Goal: Information Seeking & Learning: Learn about a topic

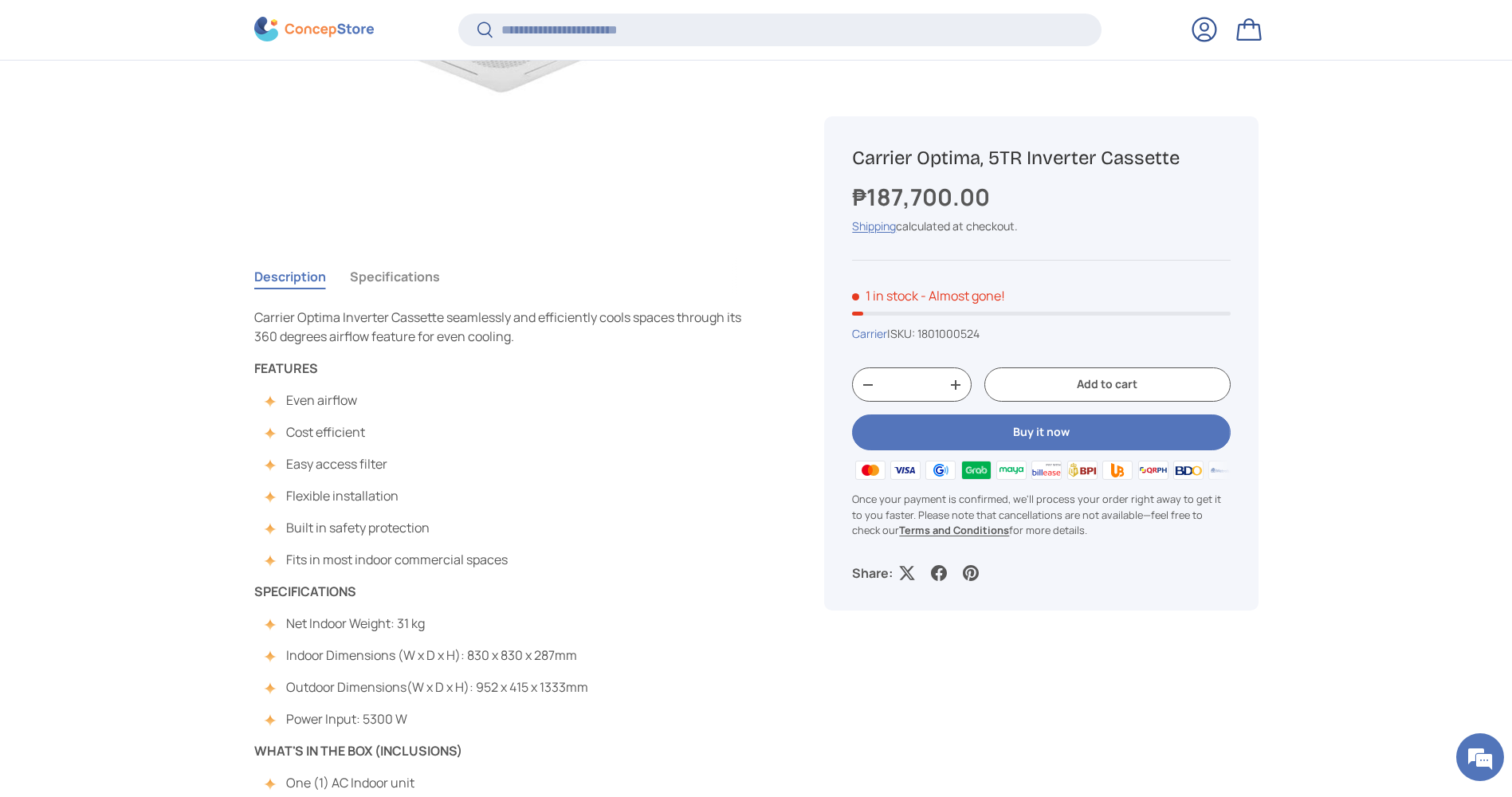
scroll to position [555, 0]
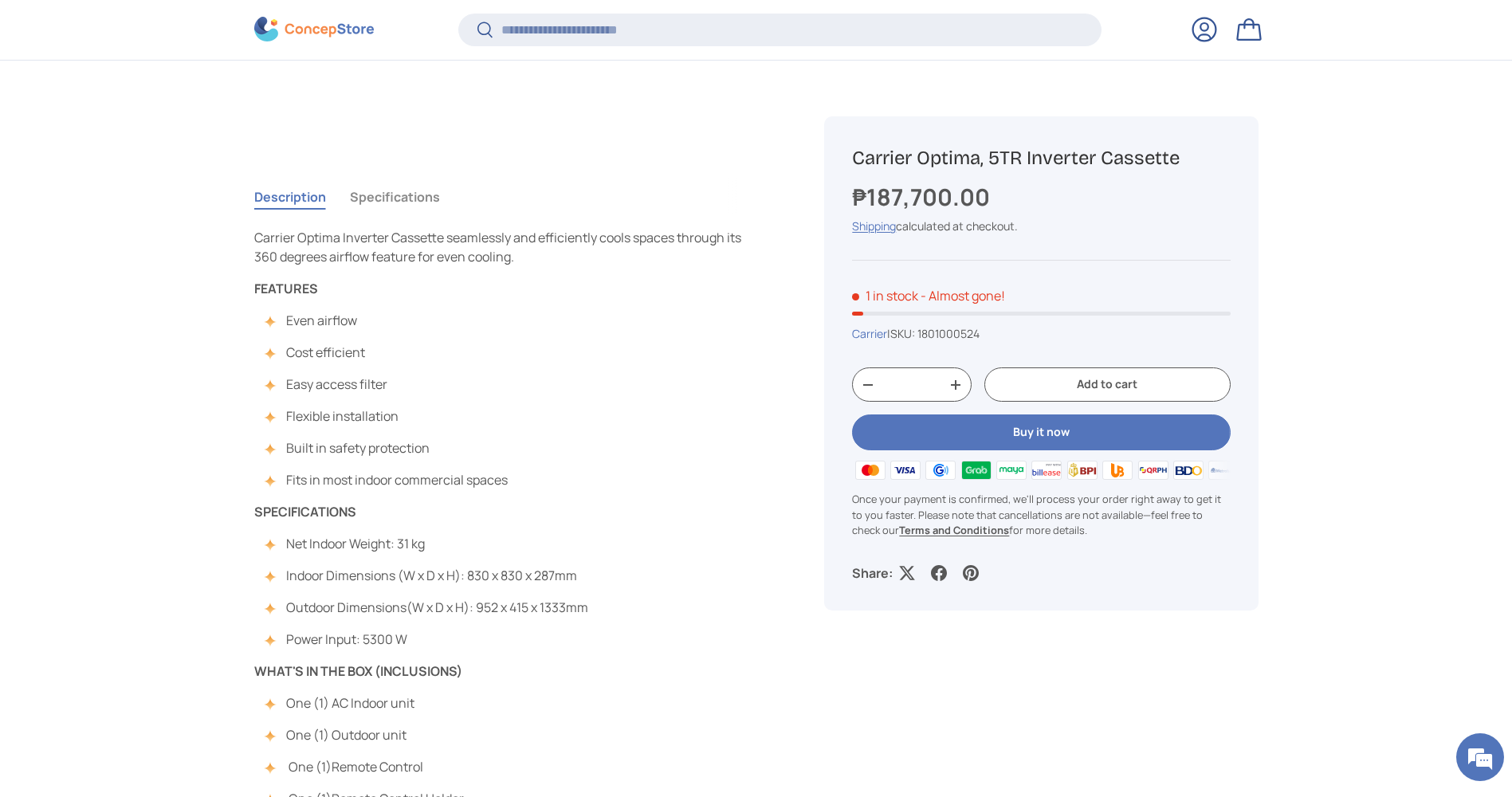
click at [432, 192] on button "Specifications" at bounding box center [395, 197] width 90 height 37
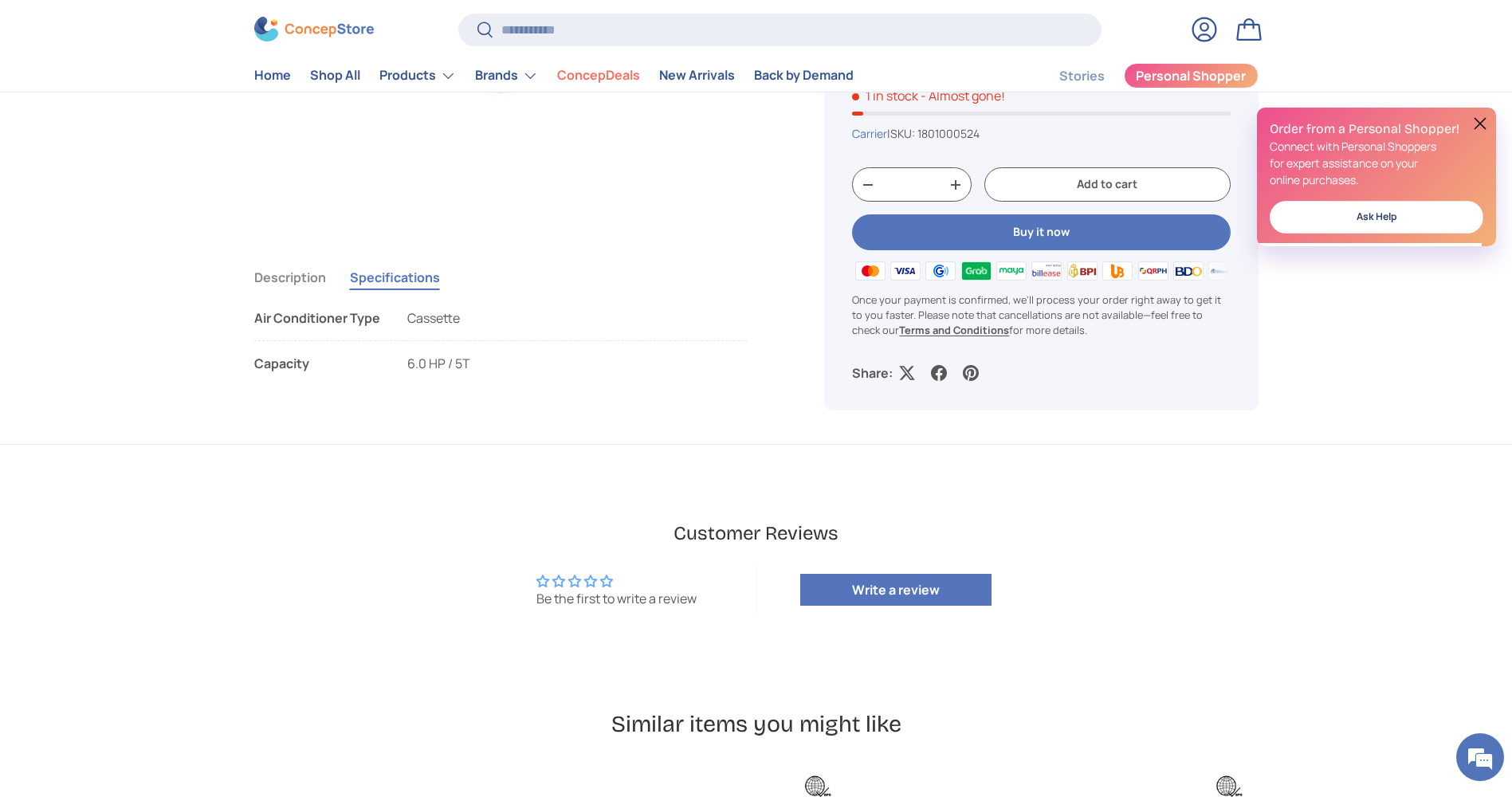
scroll to position [398, 0]
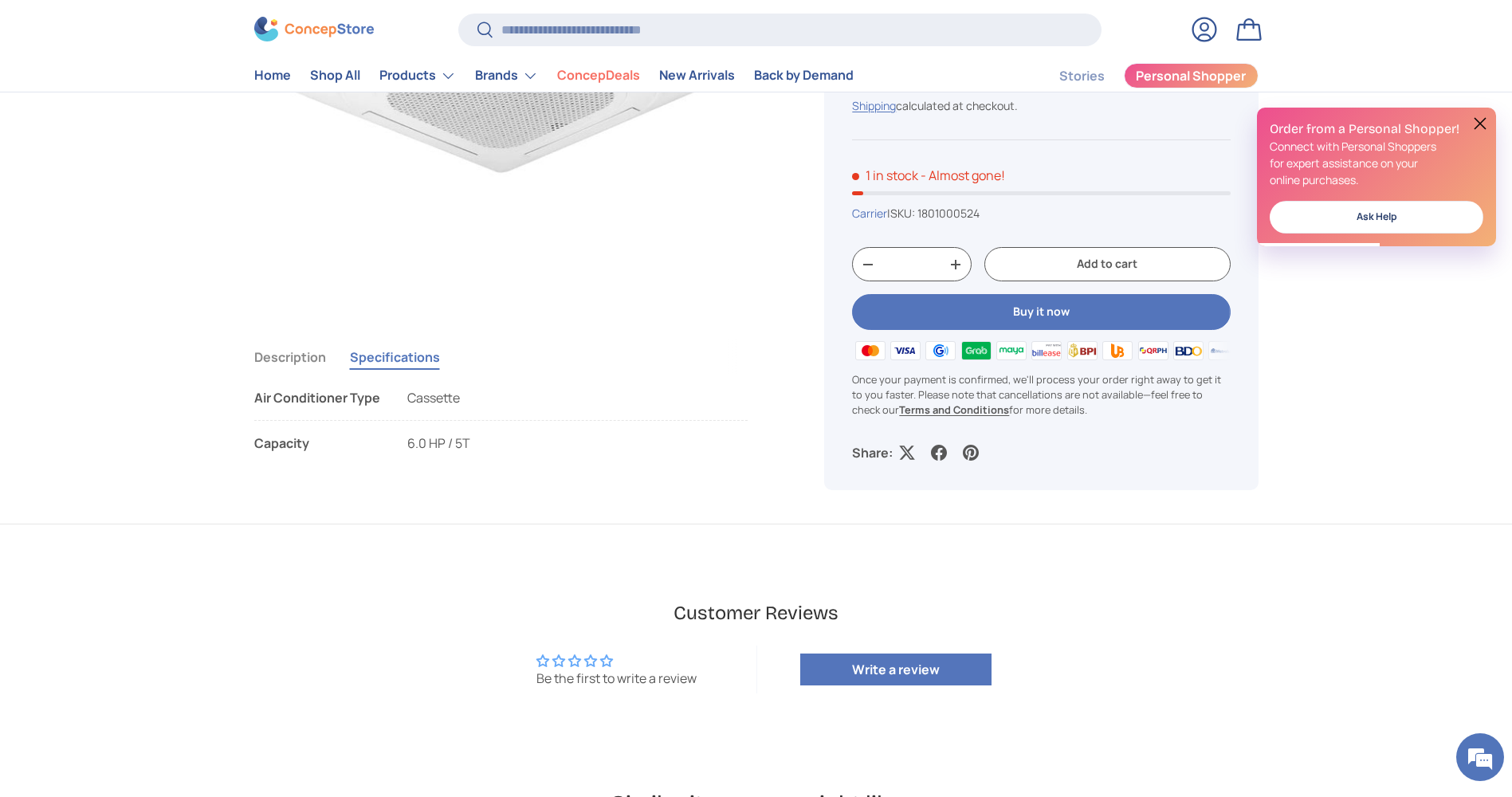
click at [266, 359] on button "Description" at bounding box center [290, 357] width 72 height 37
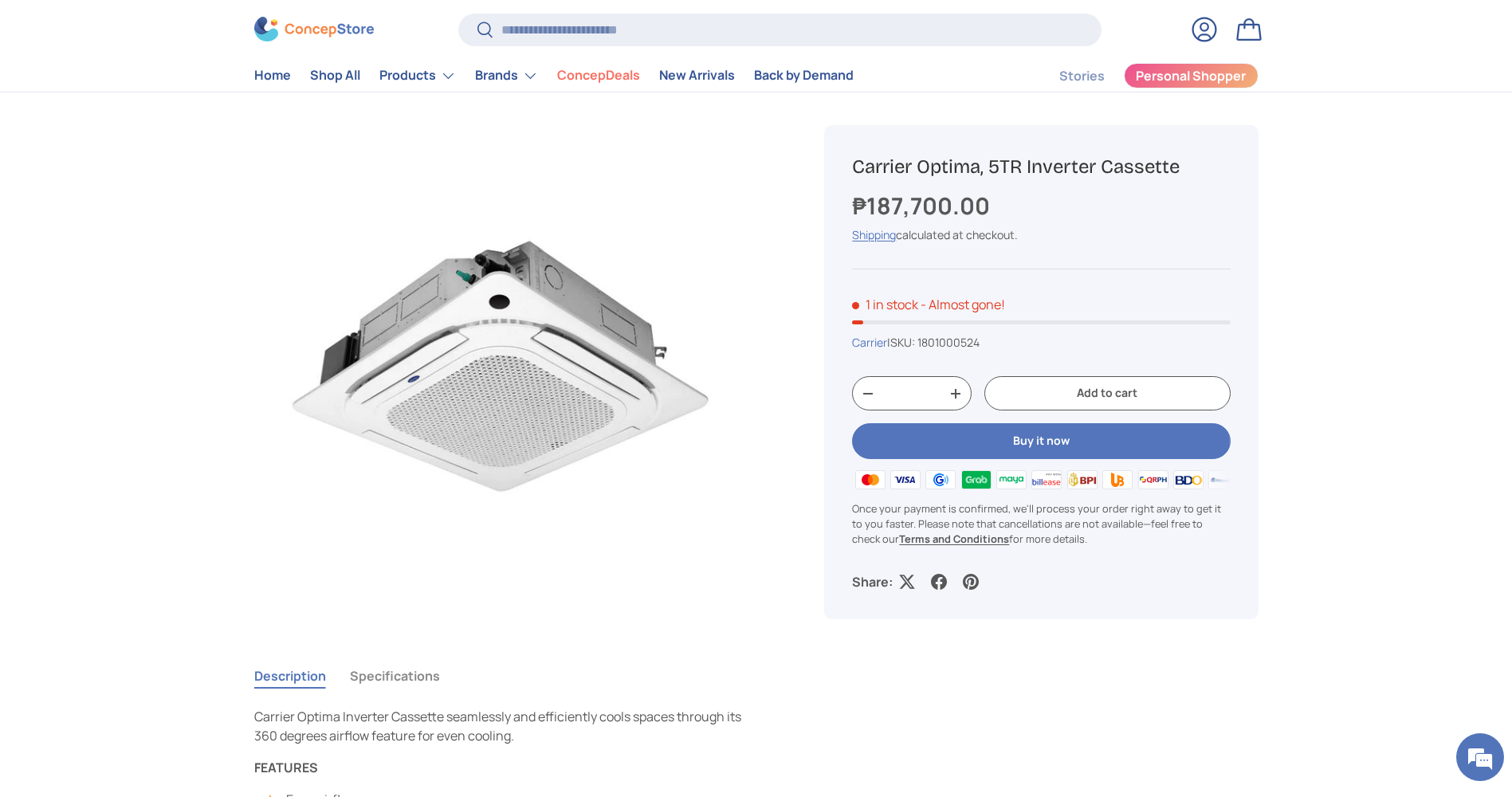
scroll to position [239, 0]
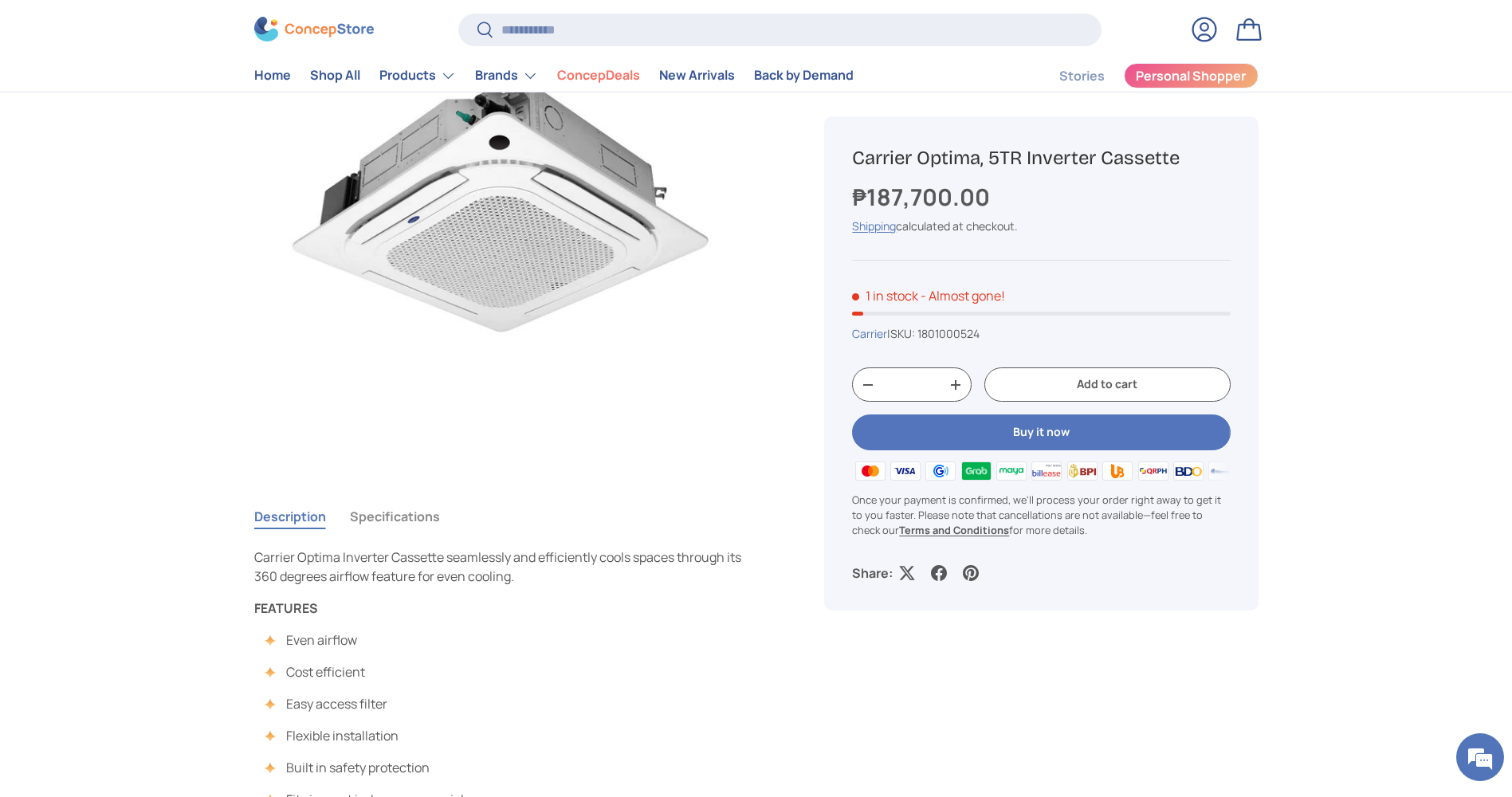
click at [419, 521] on button "Specifications" at bounding box center [395, 517] width 90 height 37
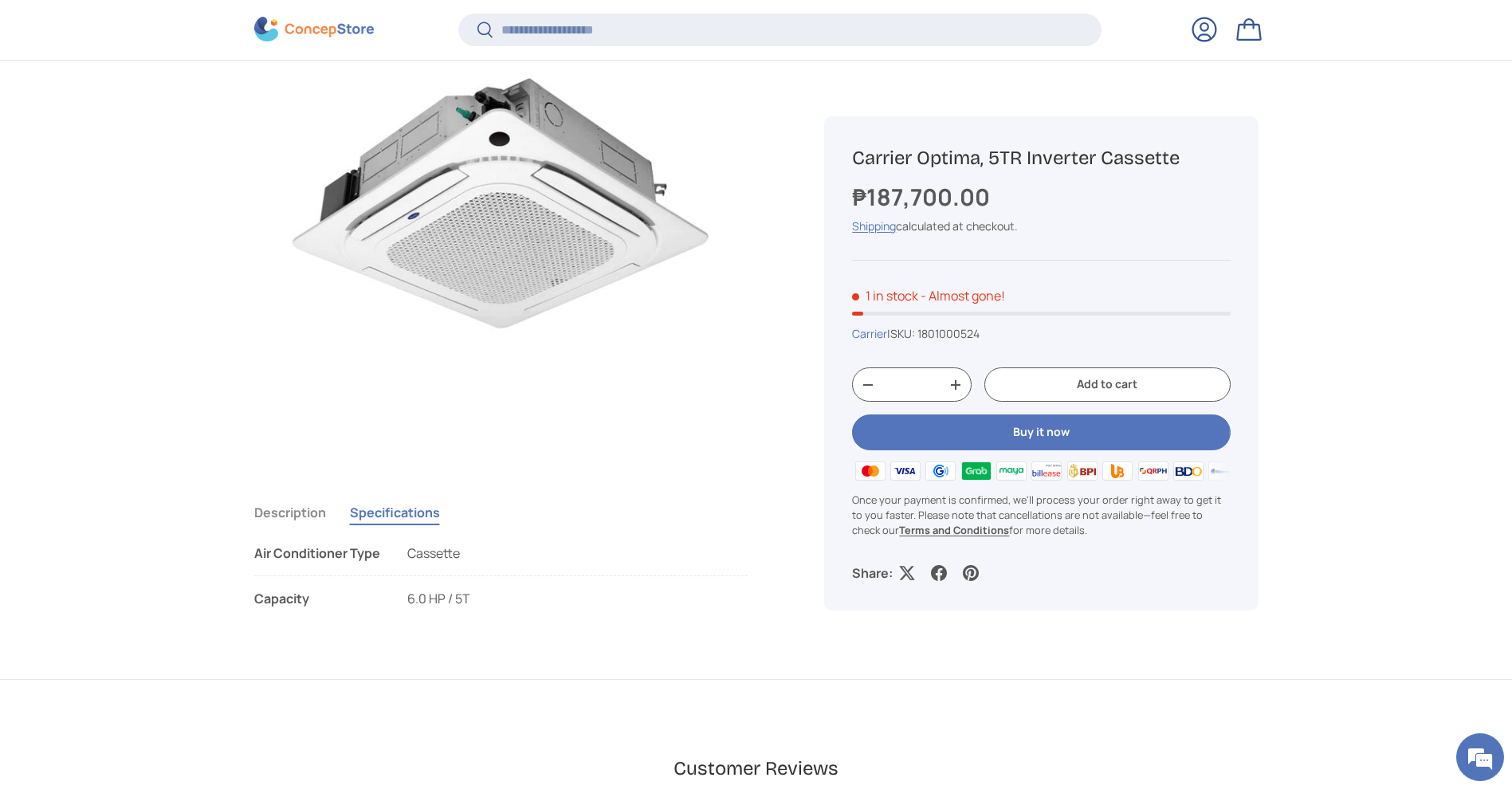
scroll to position [395, 0]
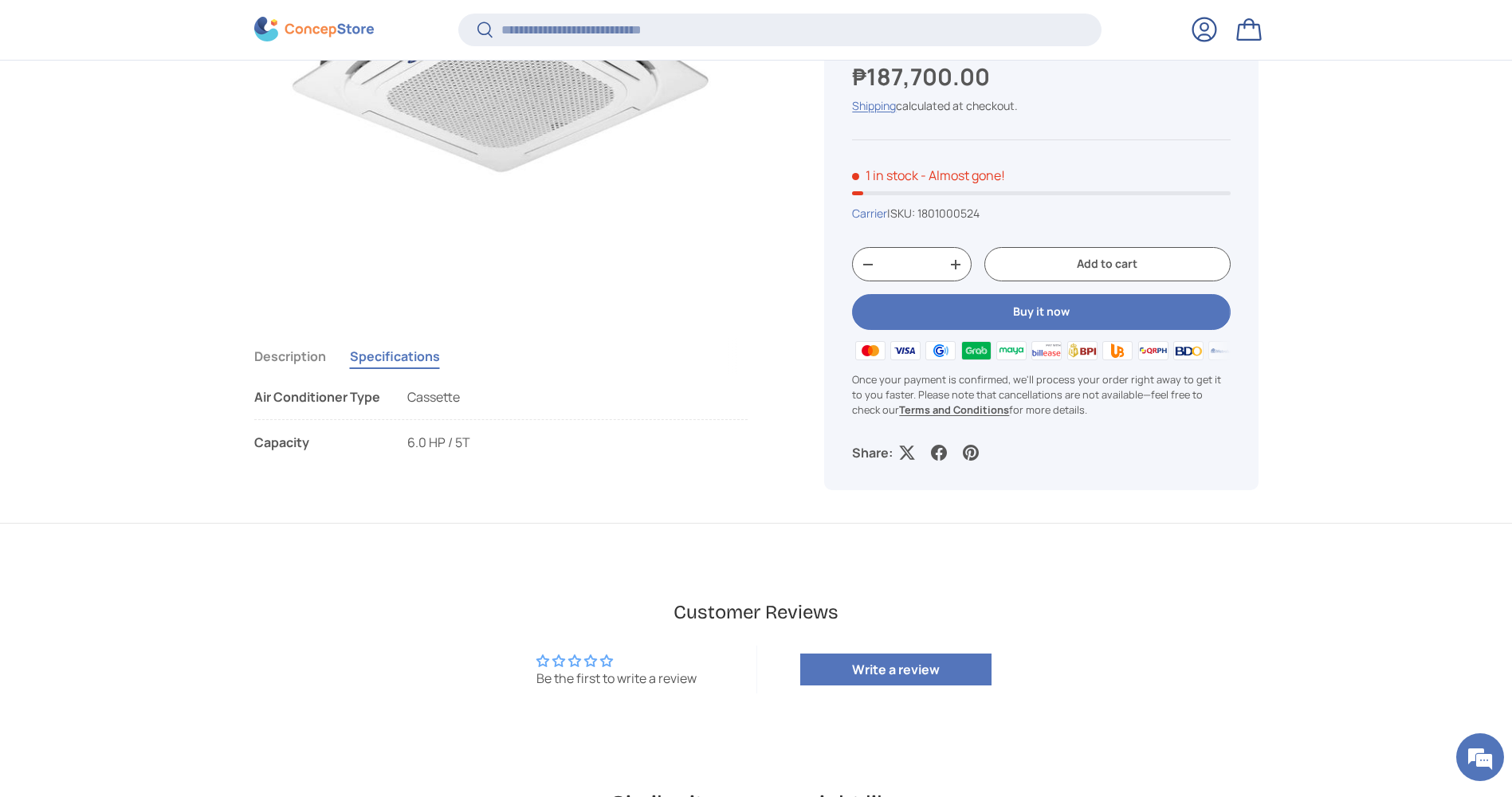
click at [439, 406] on div "Cassette" at bounding box center [434, 397] width 53 height 19
click at [315, 365] on button "Description" at bounding box center [290, 356] width 72 height 37
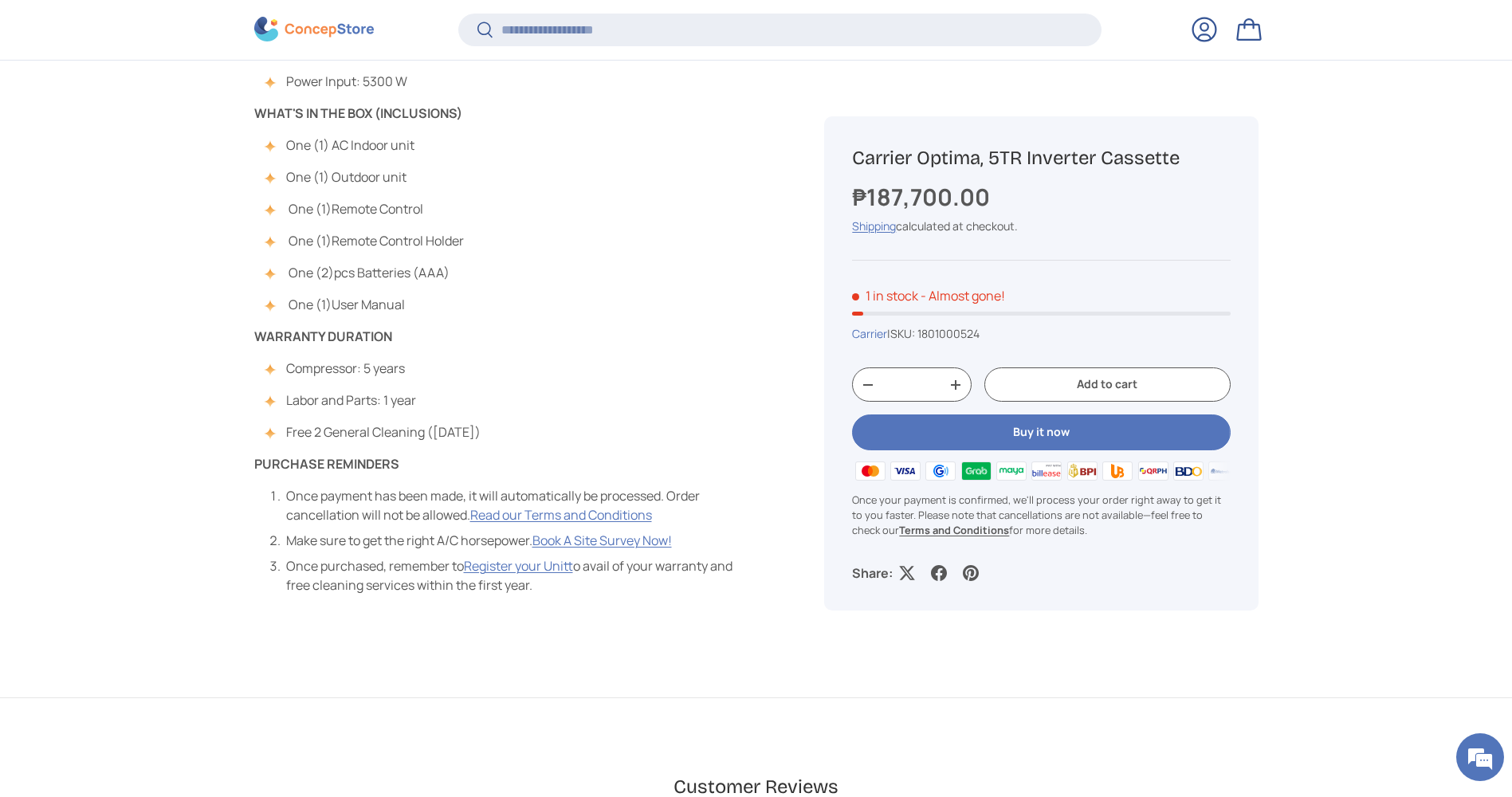
scroll to position [1272, 0]
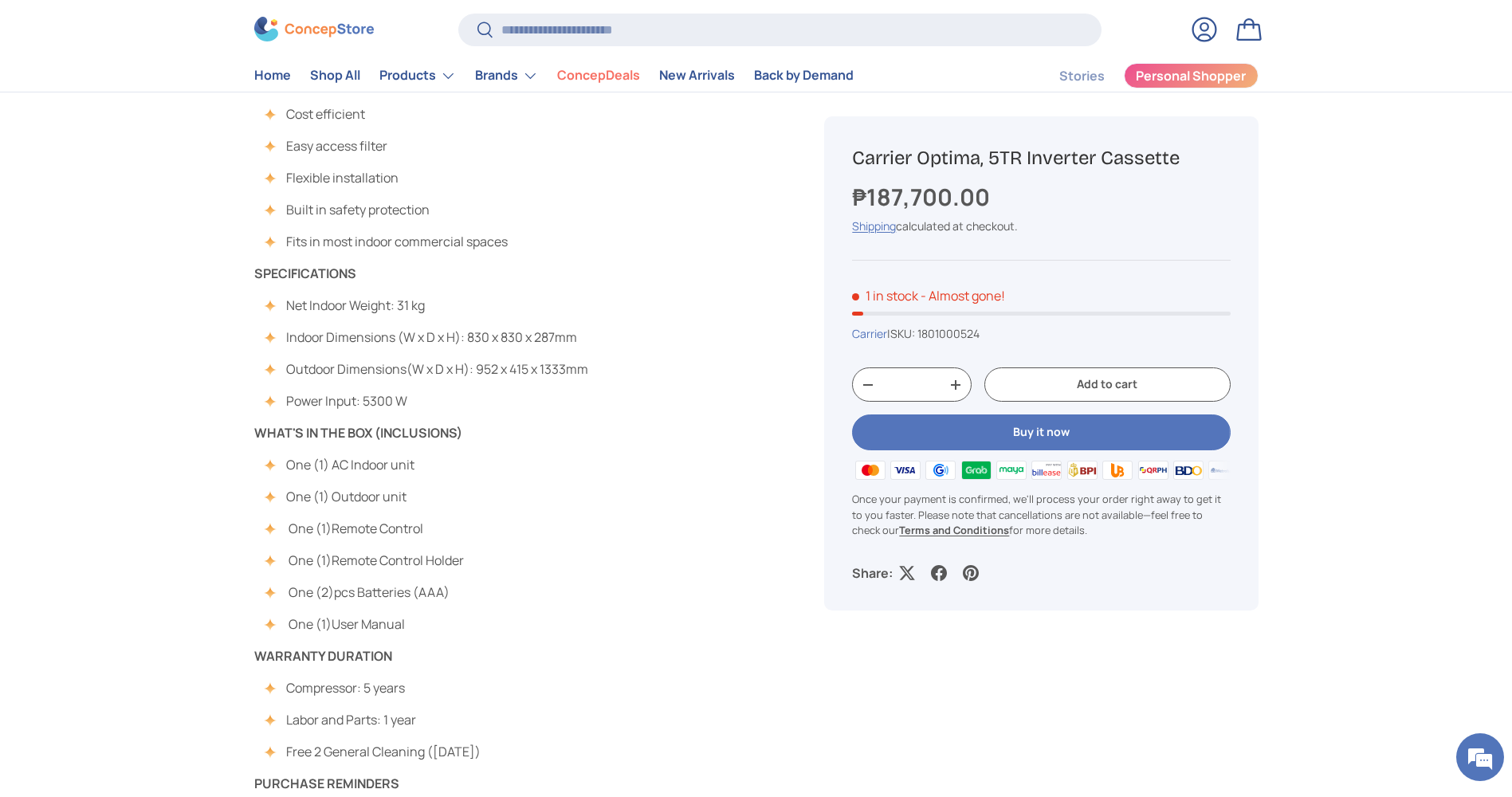
scroll to position [398, 0]
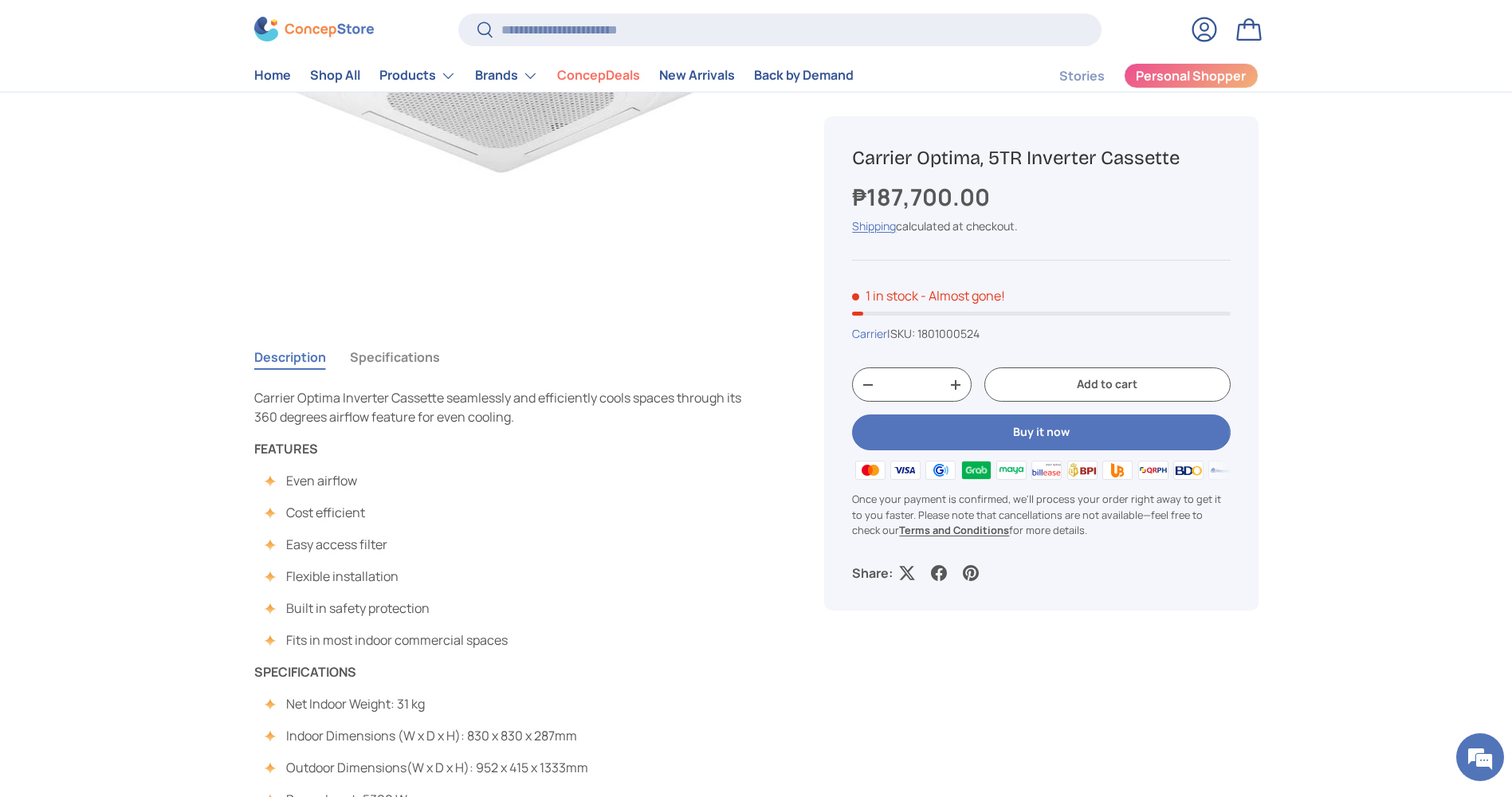
click at [419, 363] on button "Specifications" at bounding box center [395, 357] width 90 height 37
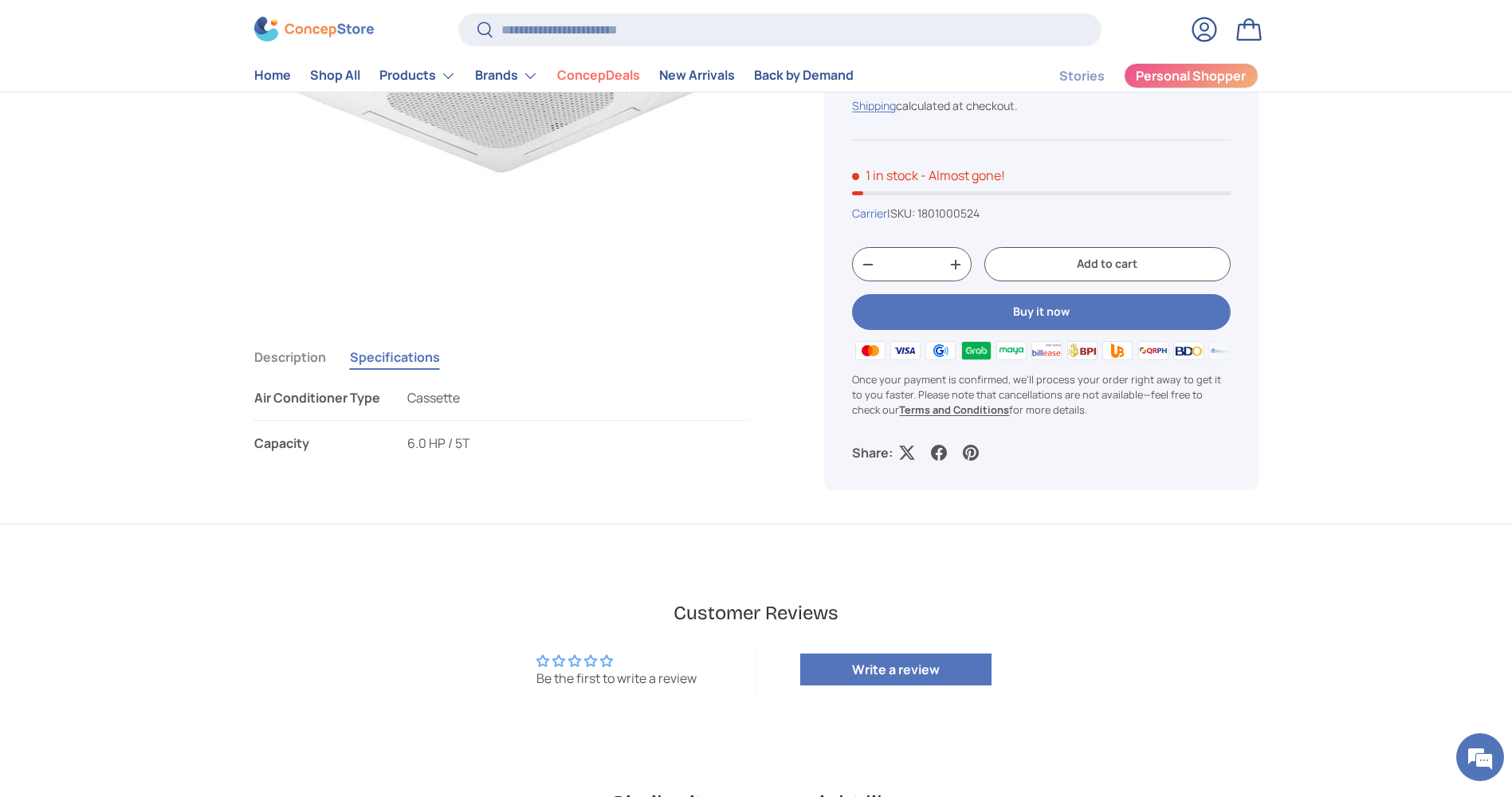
click at [431, 389] on span "Cassette" at bounding box center [434, 398] width 53 height 18
click at [311, 365] on button "Description" at bounding box center [290, 357] width 72 height 37
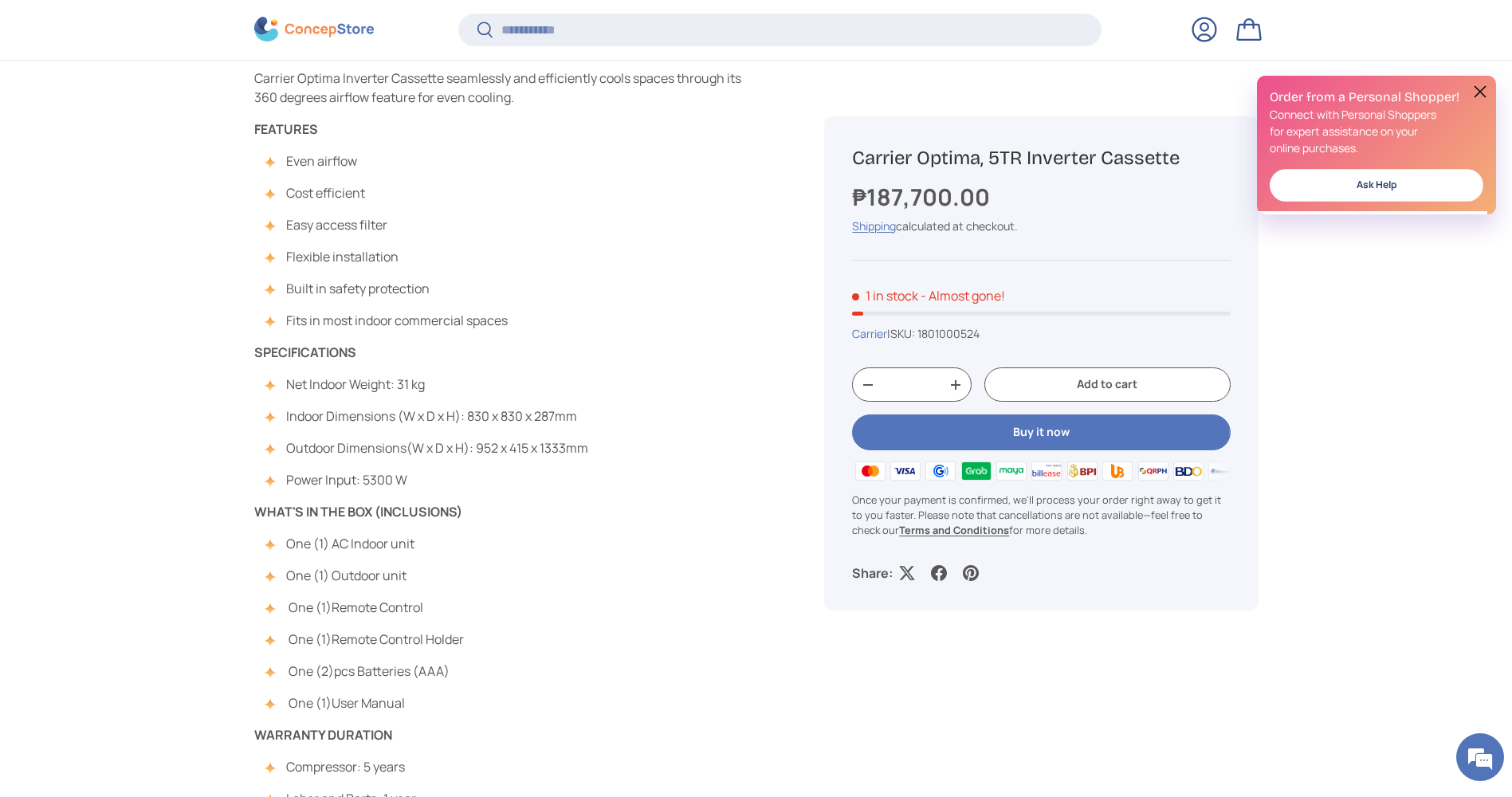
scroll to position [1033, 0]
